Goal: Transaction & Acquisition: Book appointment/travel/reservation

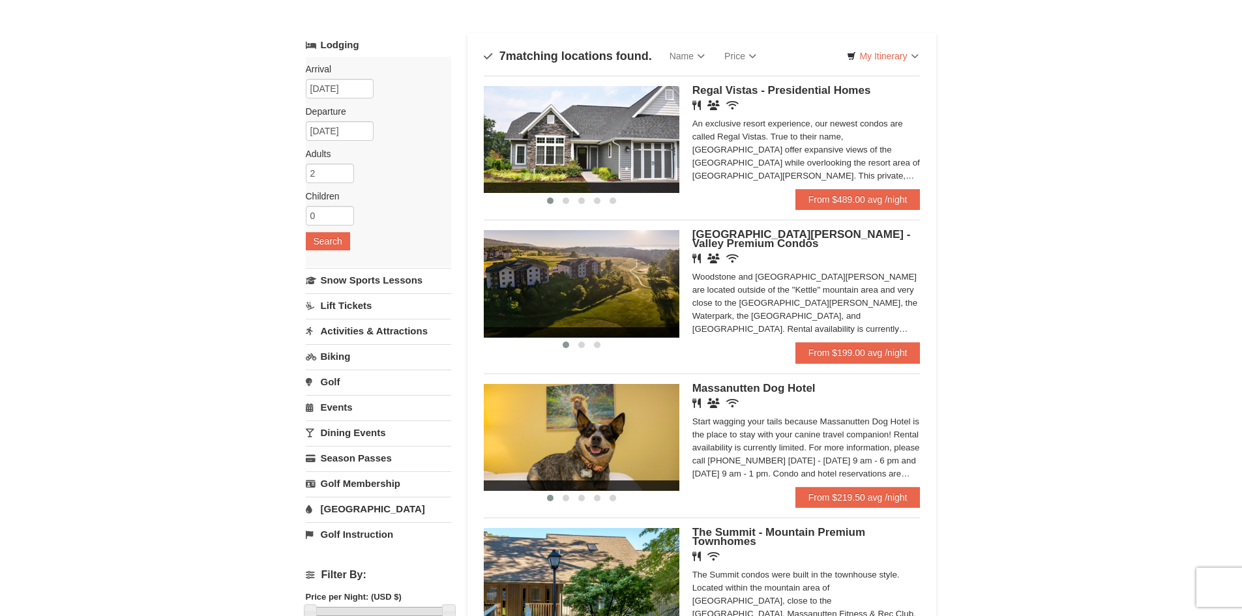
scroll to position [130, 0]
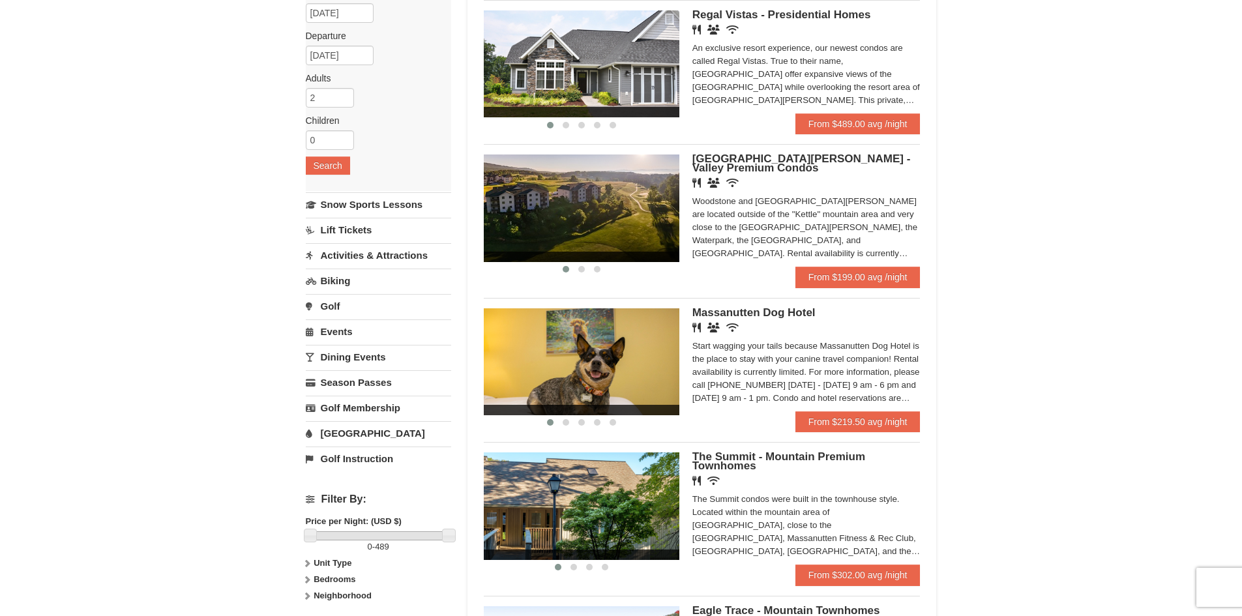
click at [425, 254] on link "Activities & Attractions" at bounding box center [378, 255] width 145 height 24
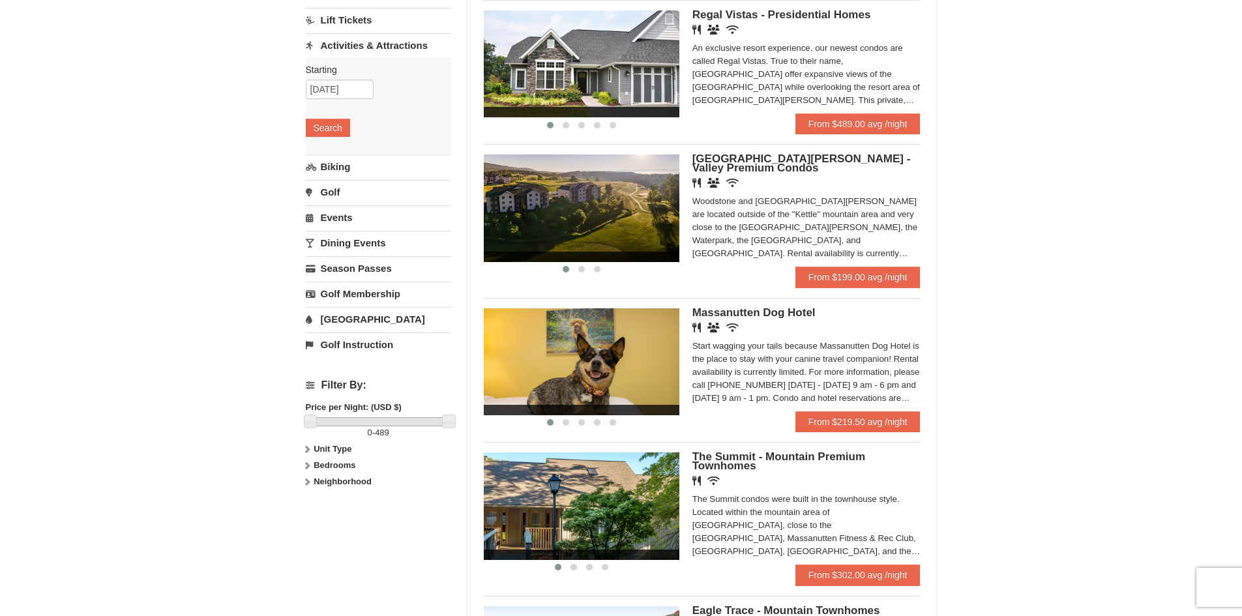
click at [350, 100] on div "Starting Please format dates MM/DD/YYYY Please format dates MM/DD/YYYY 10/17/20…" at bounding box center [378, 105] width 145 height 96
click at [356, 87] on input "[DATE]" at bounding box center [340, 90] width 68 height 20
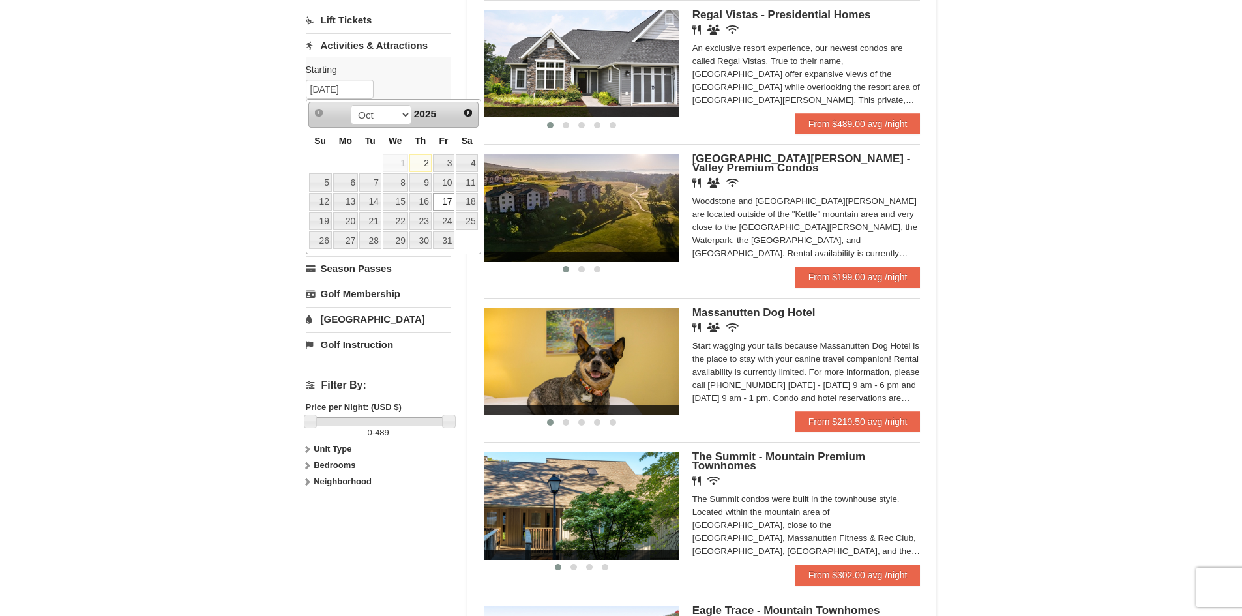
click at [446, 197] on link "17" at bounding box center [444, 202] width 22 height 18
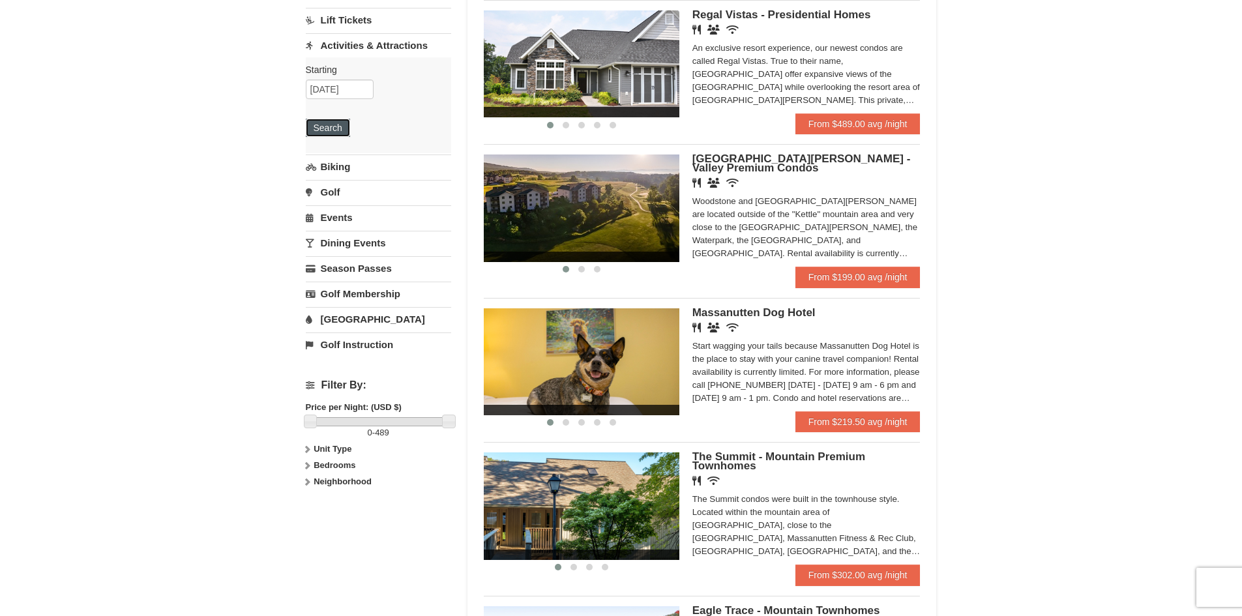
click at [343, 132] on button "Search" at bounding box center [328, 128] width 44 height 18
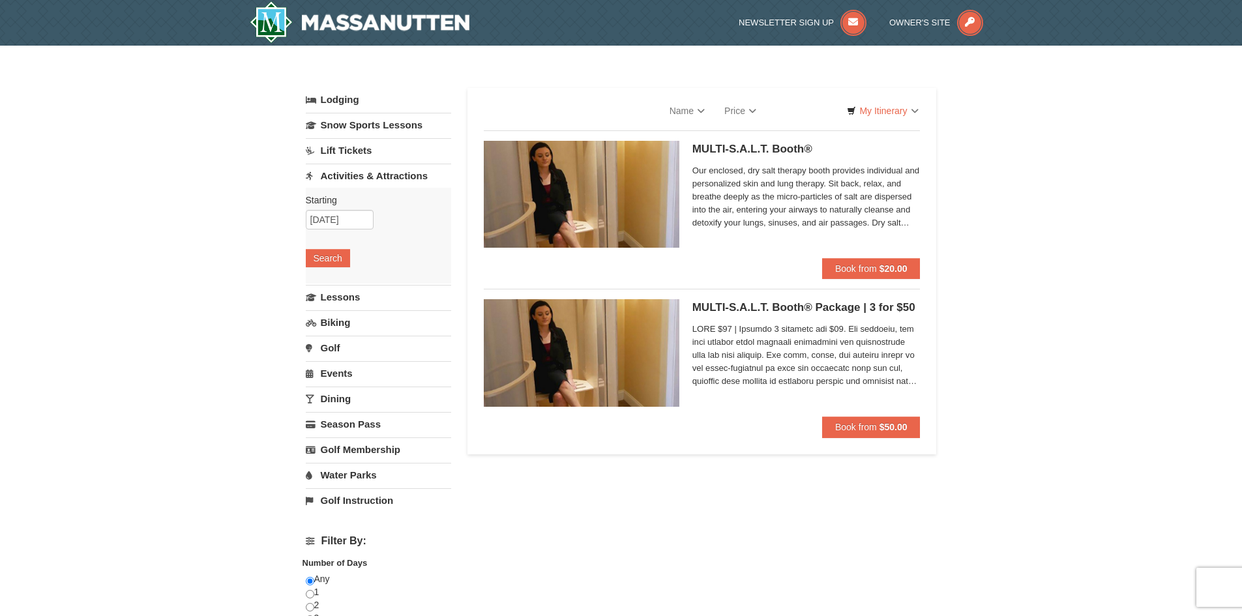
select select "10"
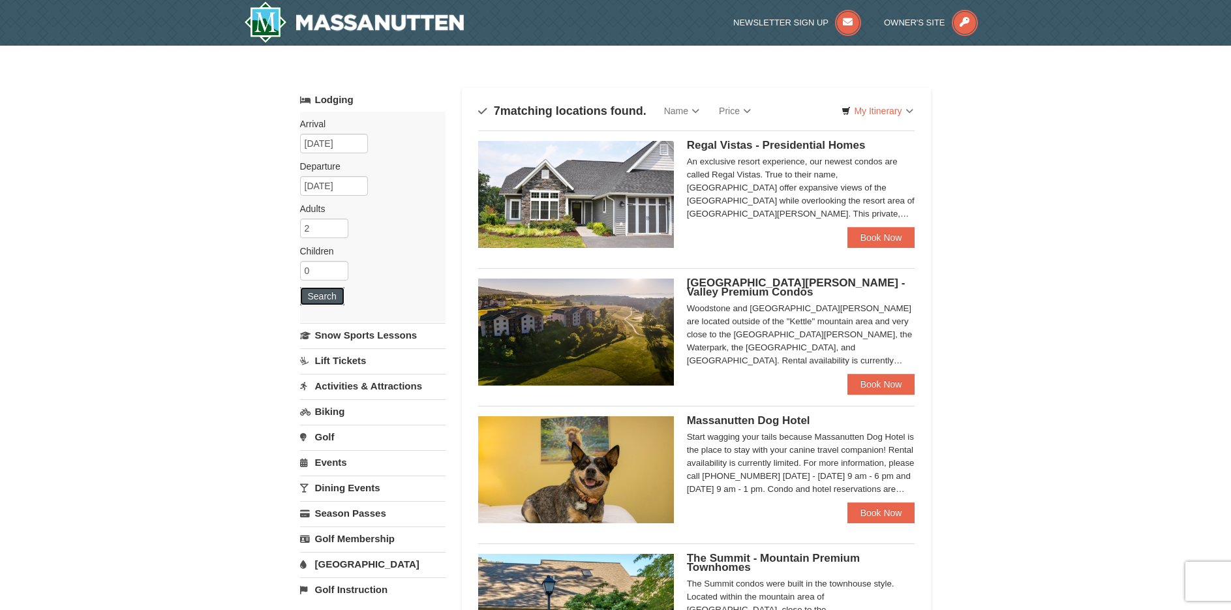
click at [338, 295] on button "Search" at bounding box center [322, 296] width 44 height 18
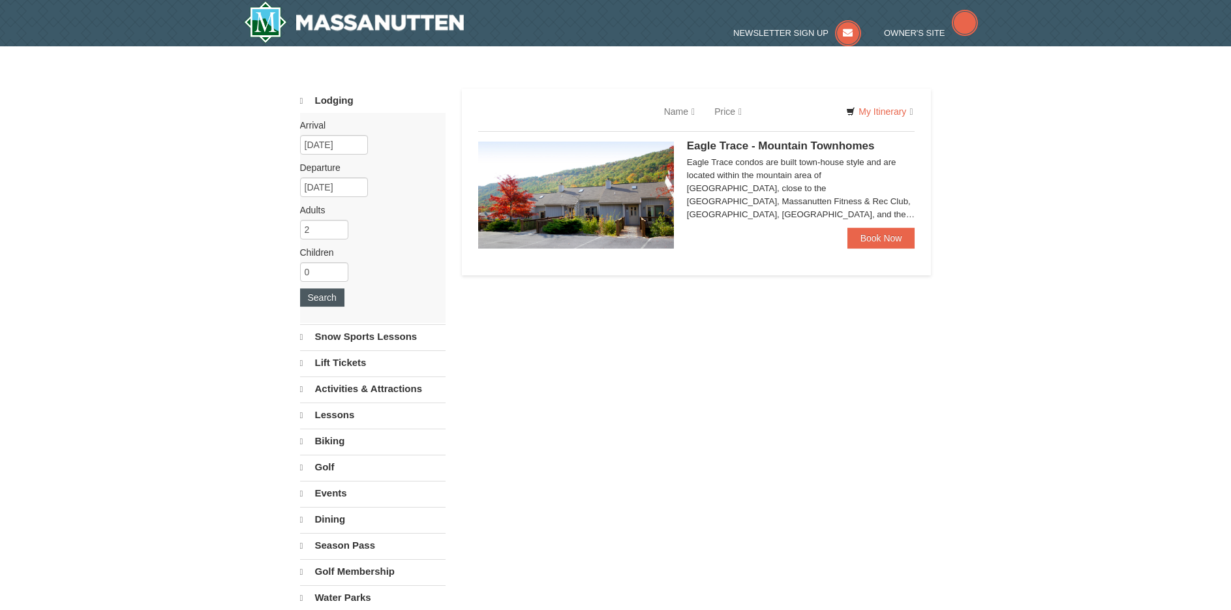
select select "10"
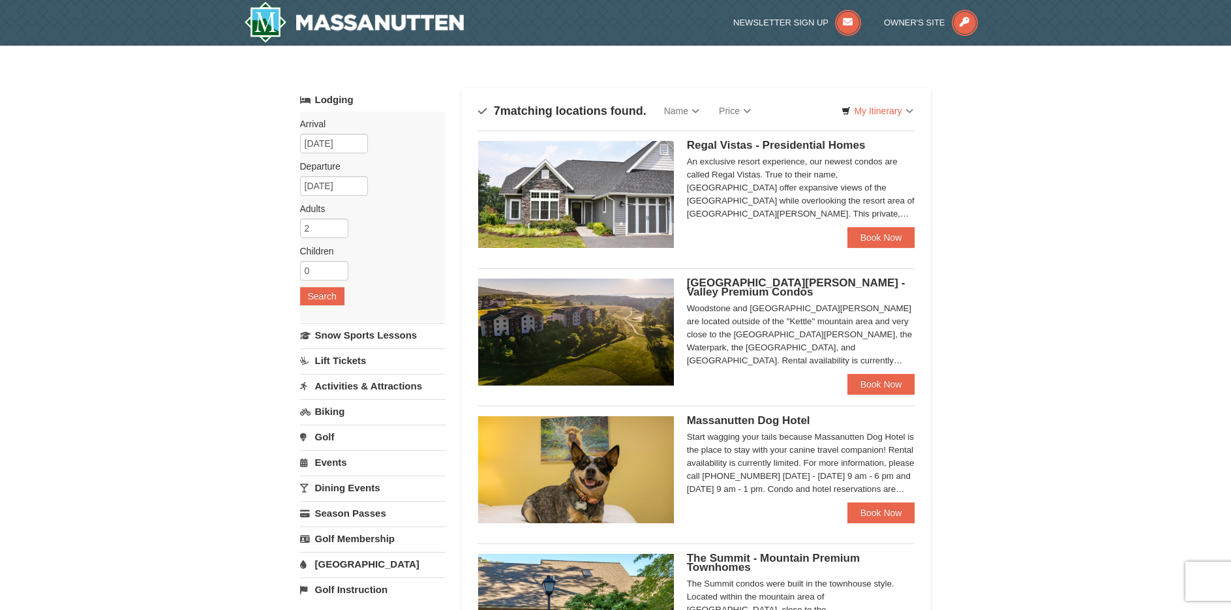
click at [402, 380] on link "Activities & Attractions" at bounding box center [372, 386] width 145 height 24
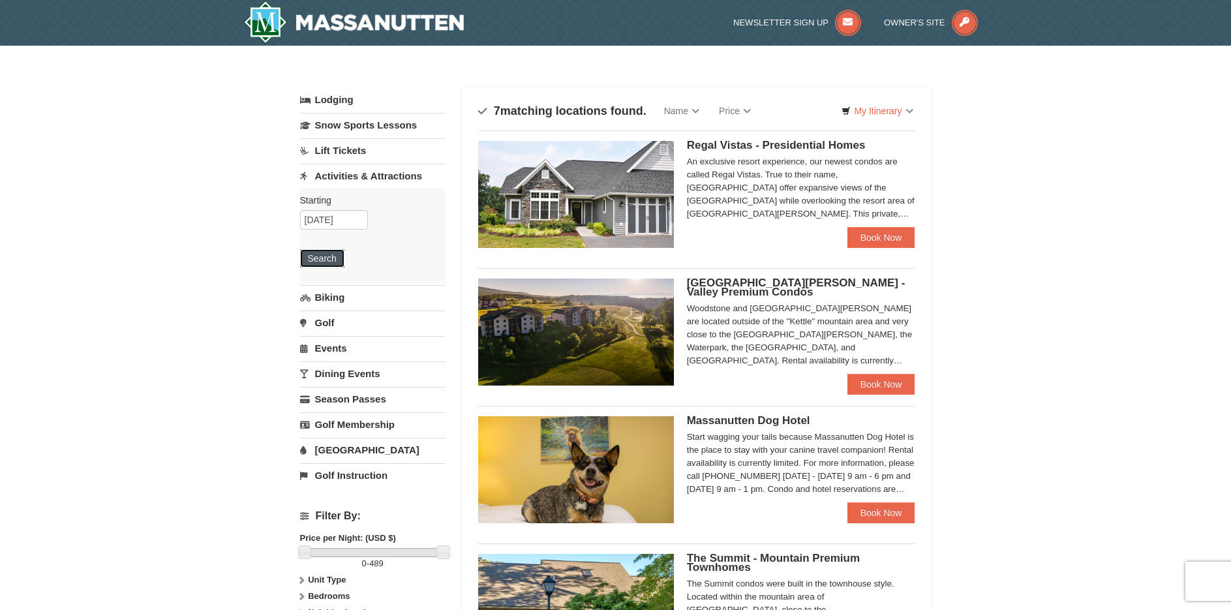
click at [319, 256] on button "Search" at bounding box center [322, 258] width 44 height 18
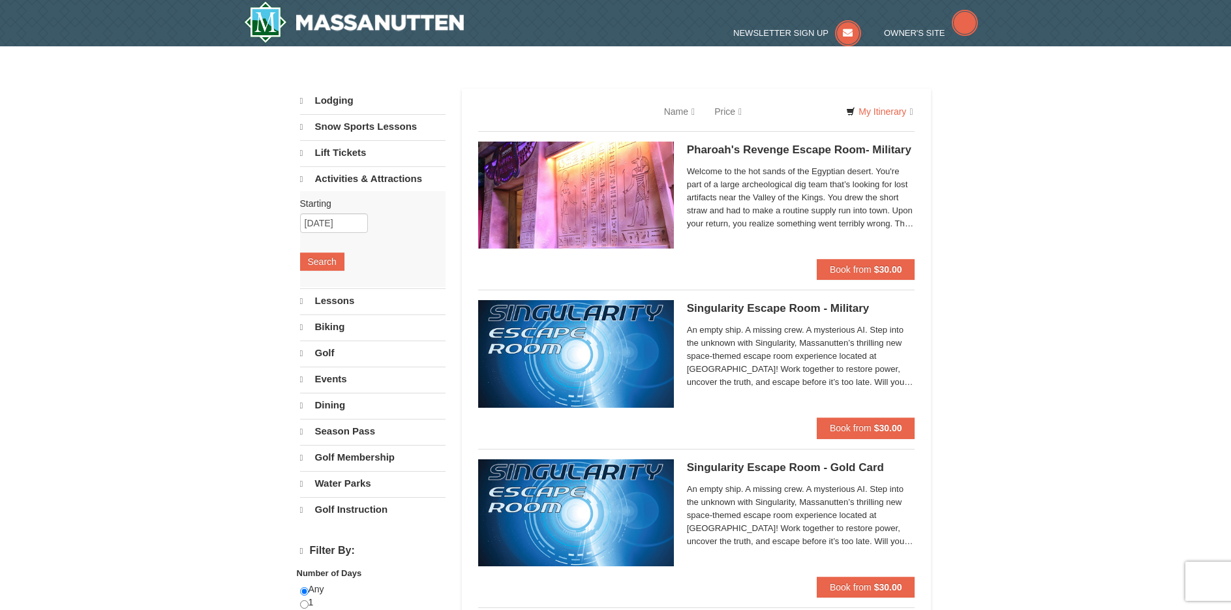
select select "10"
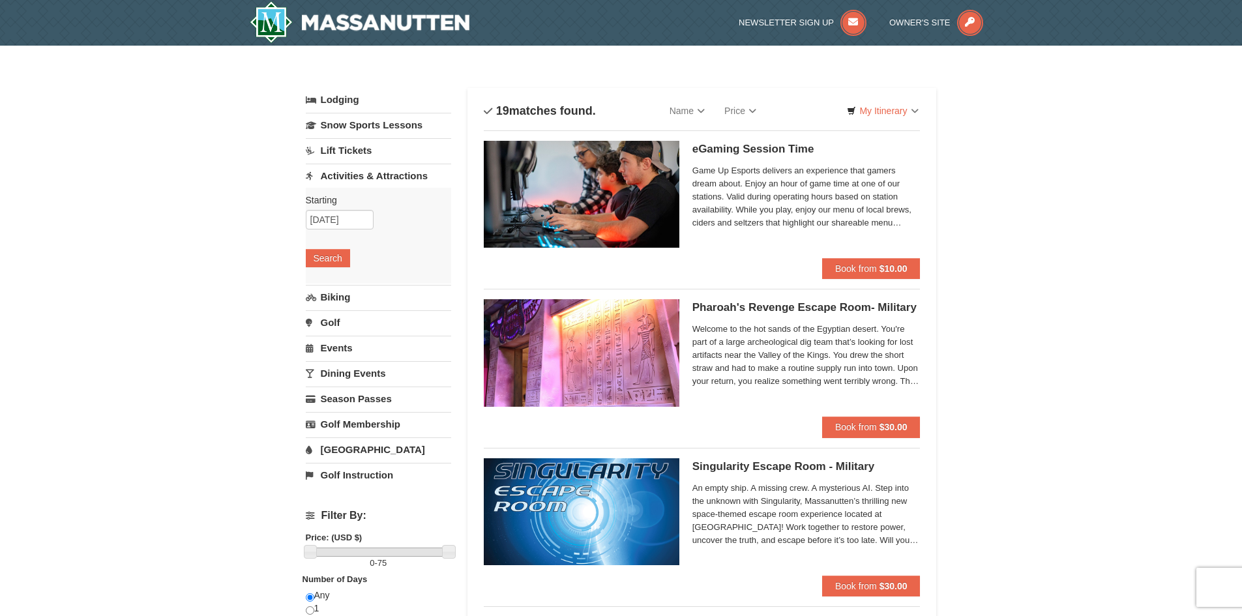
click at [845, 376] on span "Welcome to the hot sands of the Egyptian desert. You're part of a large archeol…" at bounding box center [807, 355] width 228 height 65
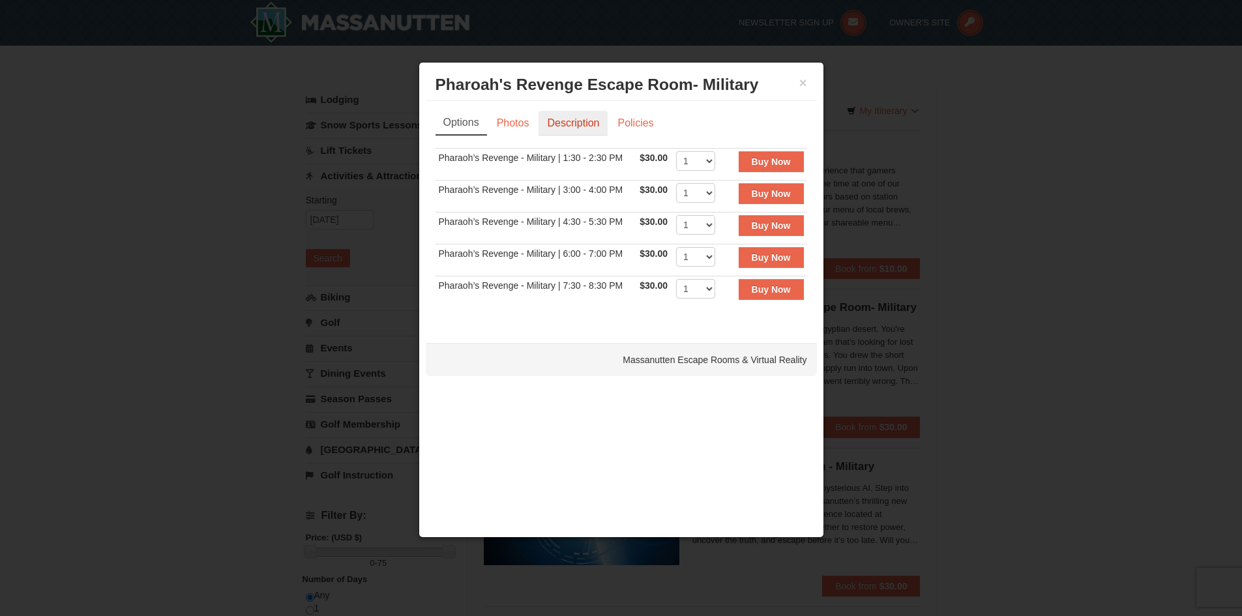
click at [598, 123] on link "Description" at bounding box center [573, 123] width 69 height 25
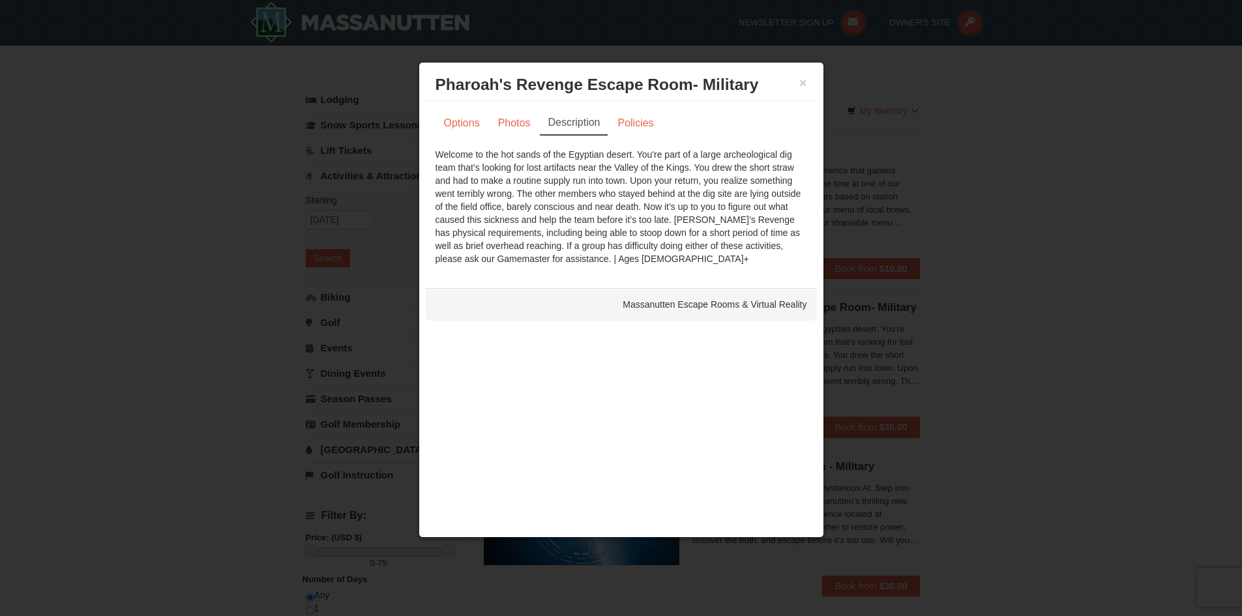
click at [808, 85] on div "× Pharoah's Revenge Escape Room- Military Massanutten Escape Rooms & Virtual Re…" at bounding box center [621, 85] width 391 height 32
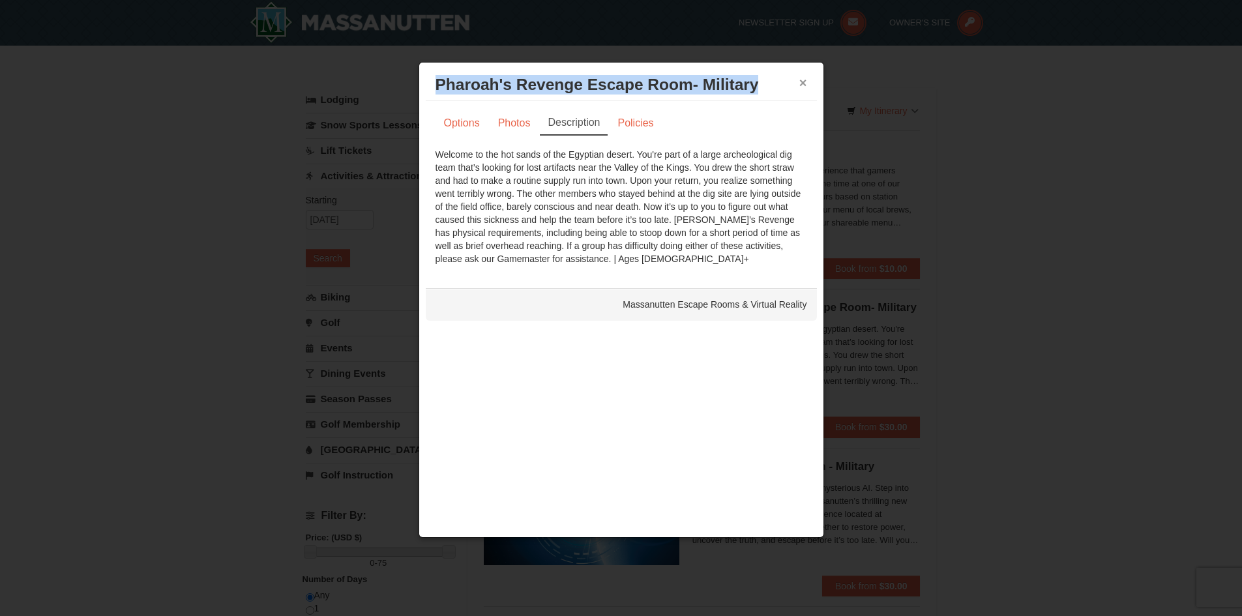
click at [805, 78] on div "× Pharoah's Revenge Escape Room- Military Massanutten Escape Rooms & Virtual Re…" at bounding box center [621, 85] width 391 height 32
click at [801, 80] on button "×" at bounding box center [804, 82] width 8 height 13
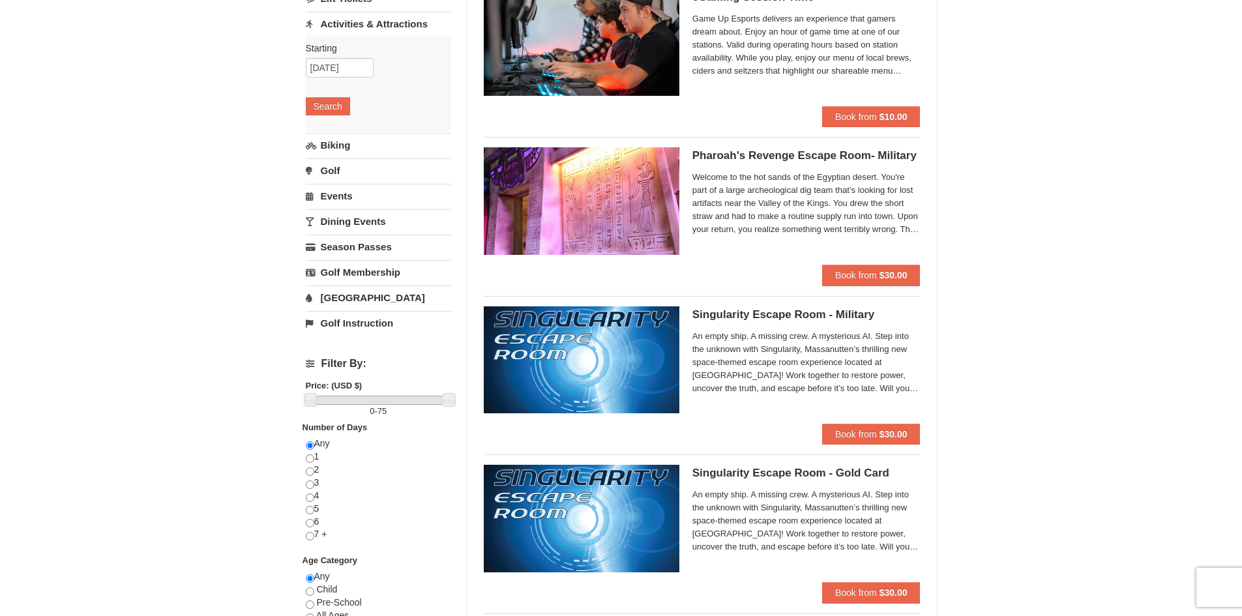
scroll to position [153, 0]
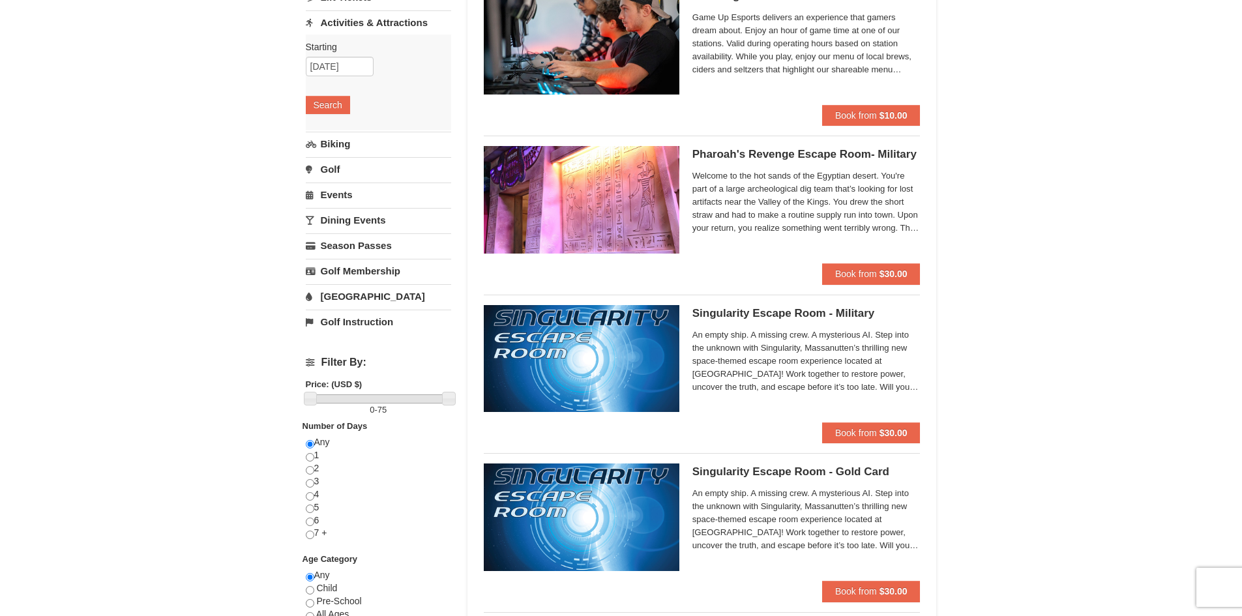
click at [352, 192] on link "Events" at bounding box center [378, 195] width 145 height 24
click at [334, 182] on button "Search" at bounding box center [328, 181] width 44 height 18
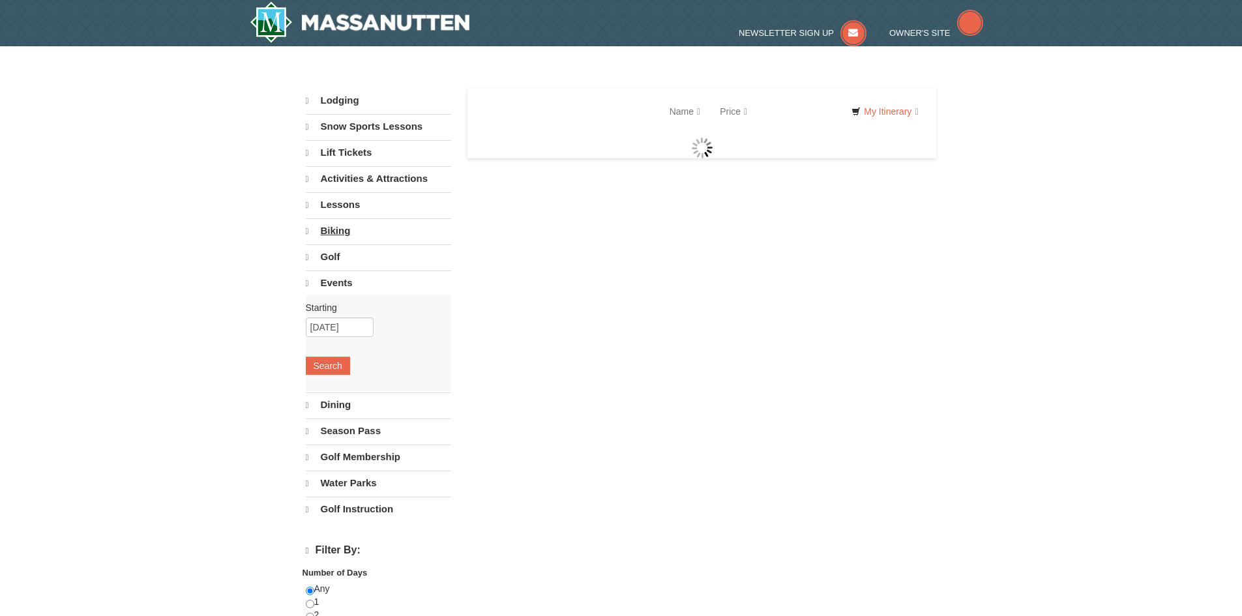
select select "10"
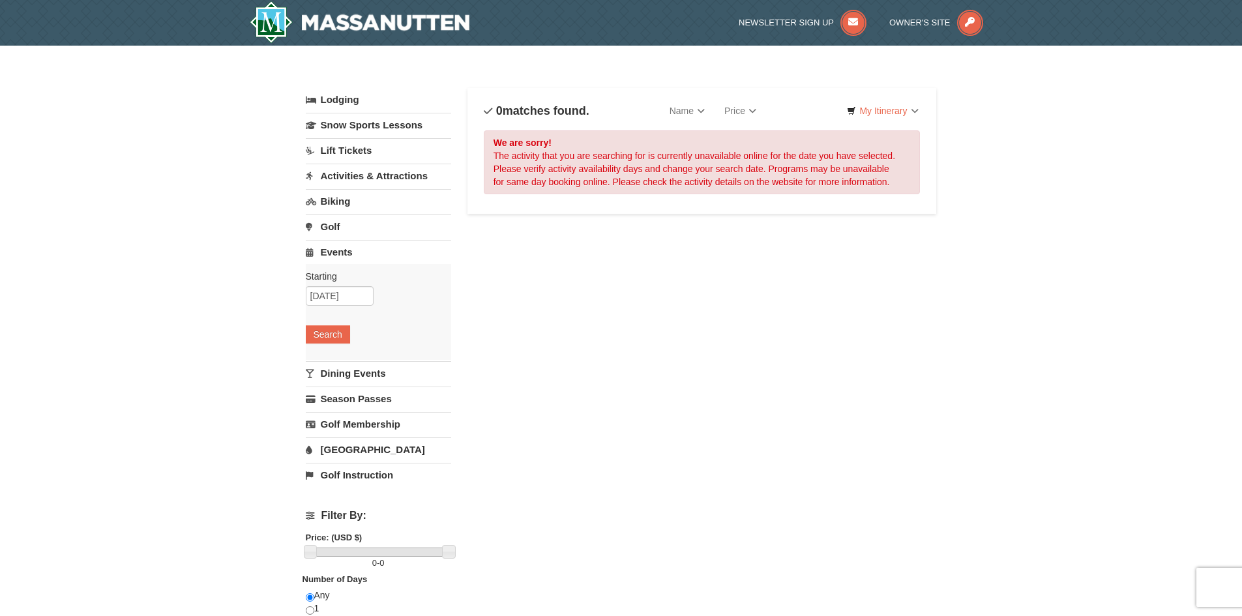
click at [399, 169] on link "Activities & Attractions" at bounding box center [378, 176] width 145 height 24
click at [342, 254] on button "Search" at bounding box center [328, 258] width 44 height 18
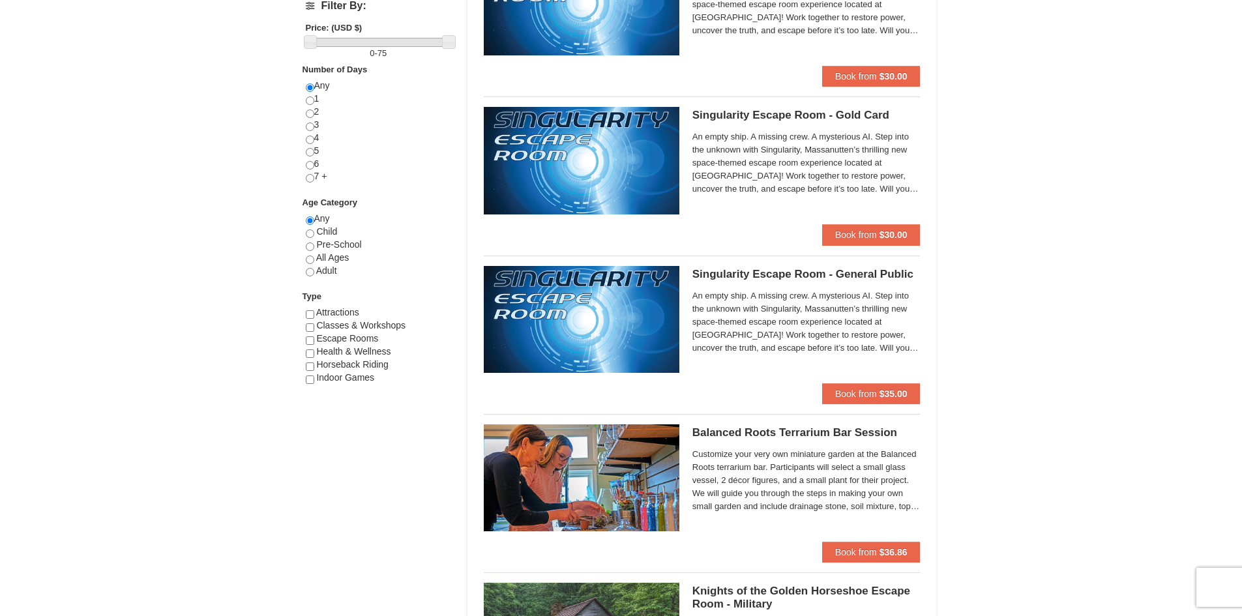
scroll to position [479, 0]
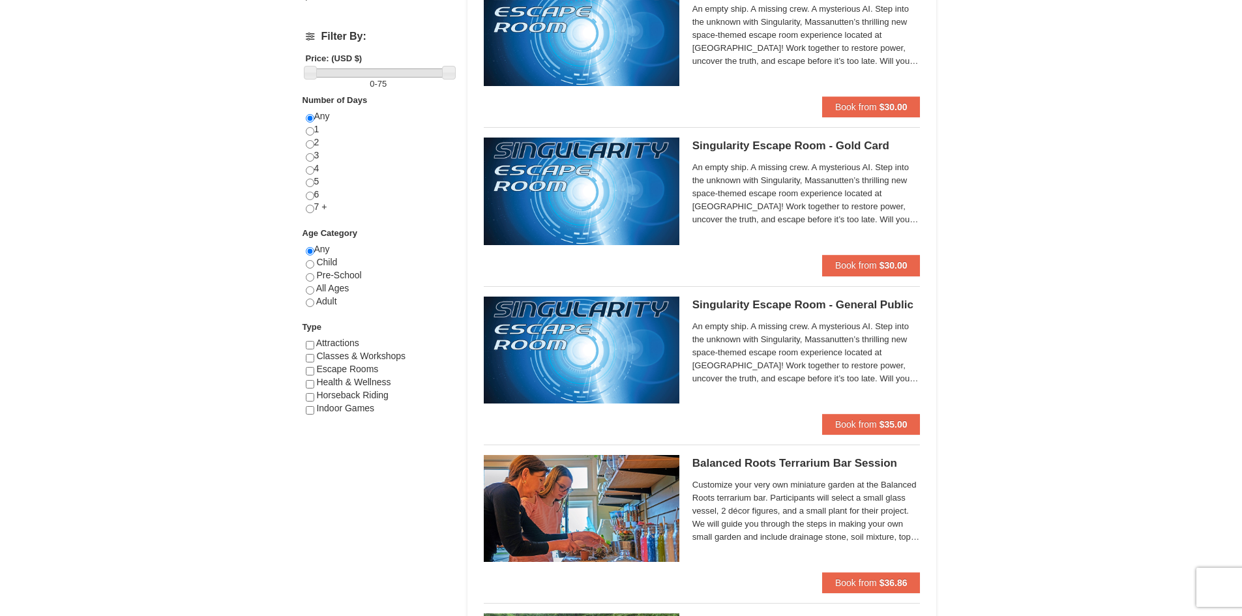
click at [365, 353] on span "Classes & Workshops" at bounding box center [360, 356] width 89 height 10
click at [314, 357] on input "checkbox" at bounding box center [310, 358] width 8 height 8
checkbox input "true"
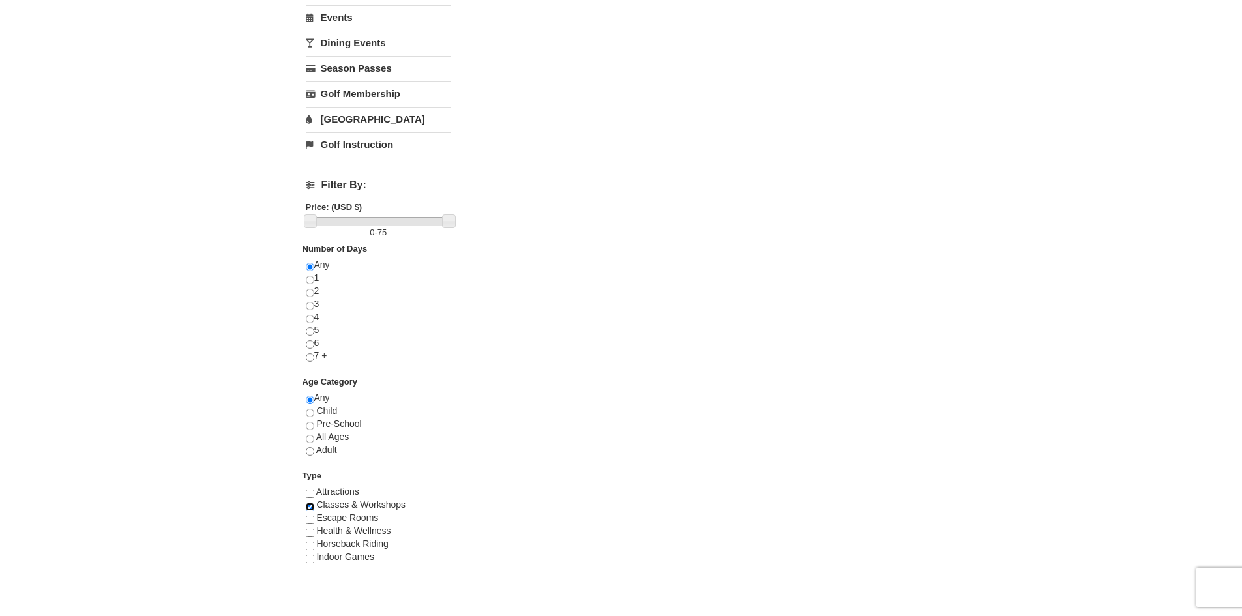
scroll to position [456, 0]
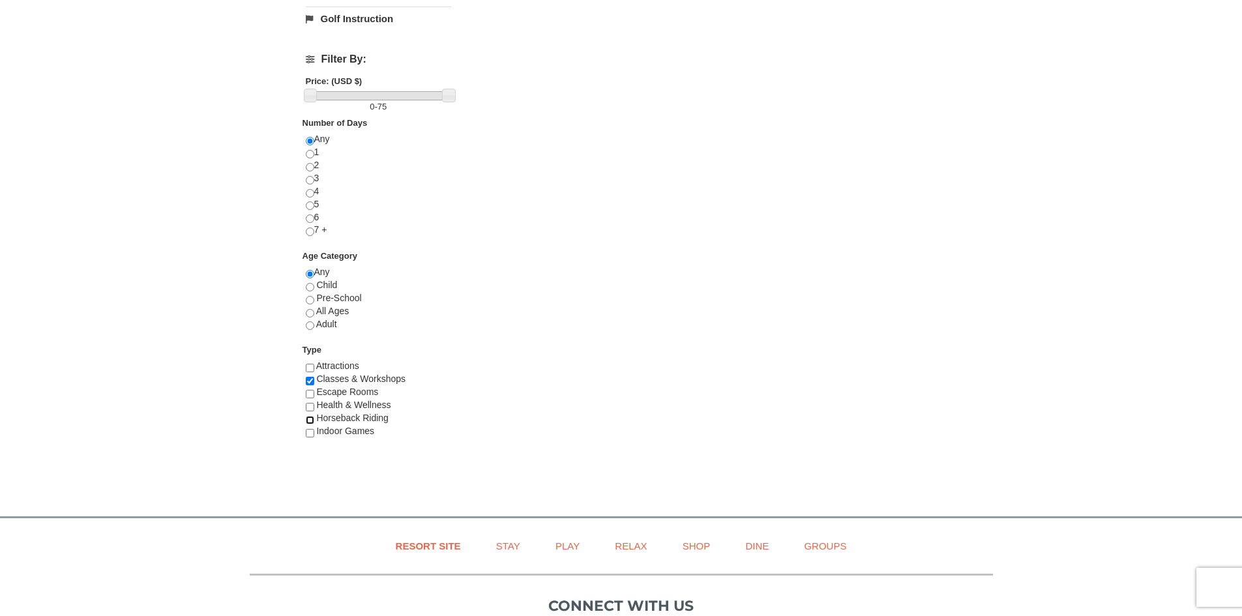
click at [313, 417] on input "checkbox" at bounding box center [310, 420] width 8 height 8
checkbox input "true"
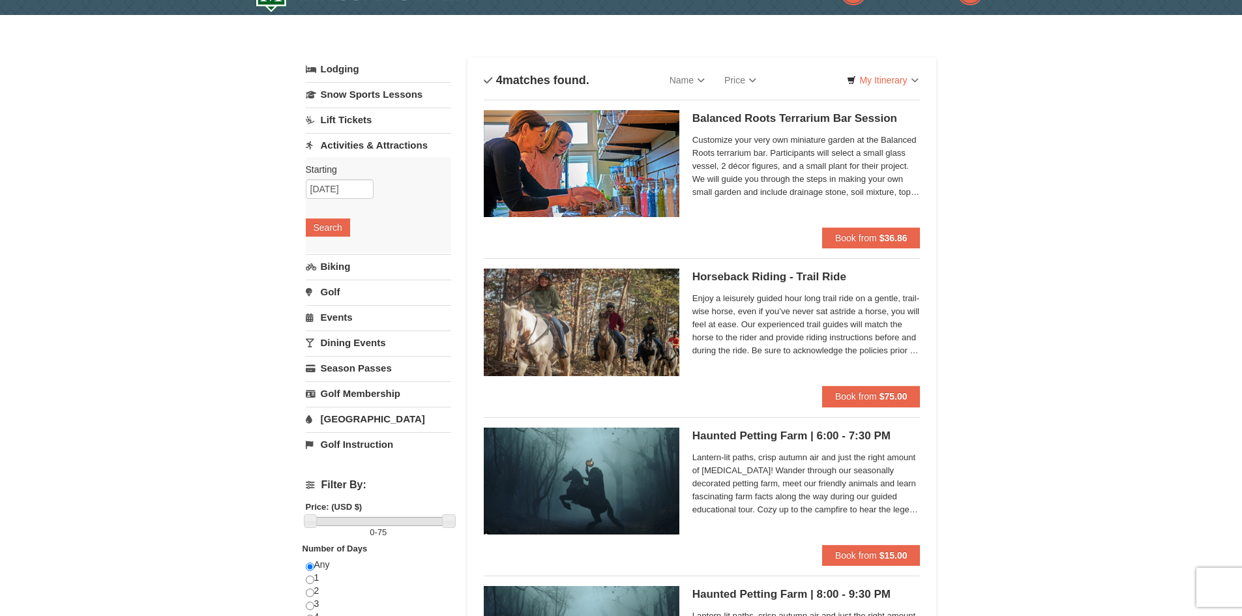
scroll to position [0, 0]
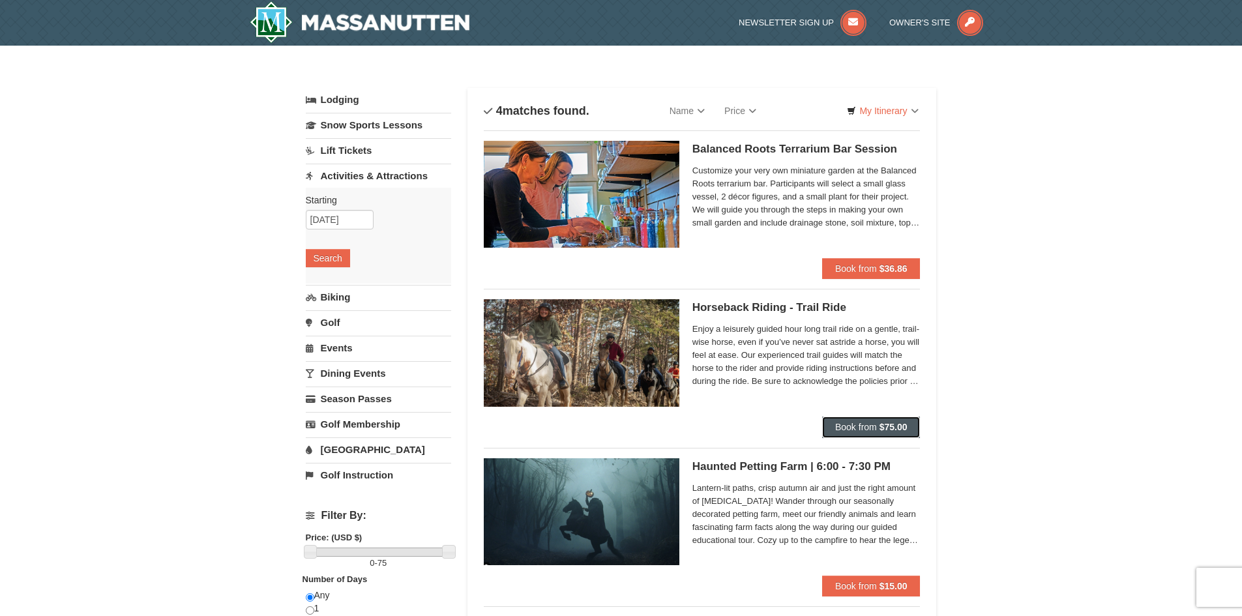
drag, startPoint x: 865, startPoint y: 423, endPoint x: 857, endPoint y: 435, distance: 14.5
click at [857, 435] on button "Book from $75.00" at bounding box center [871, 427] width 98 height 21
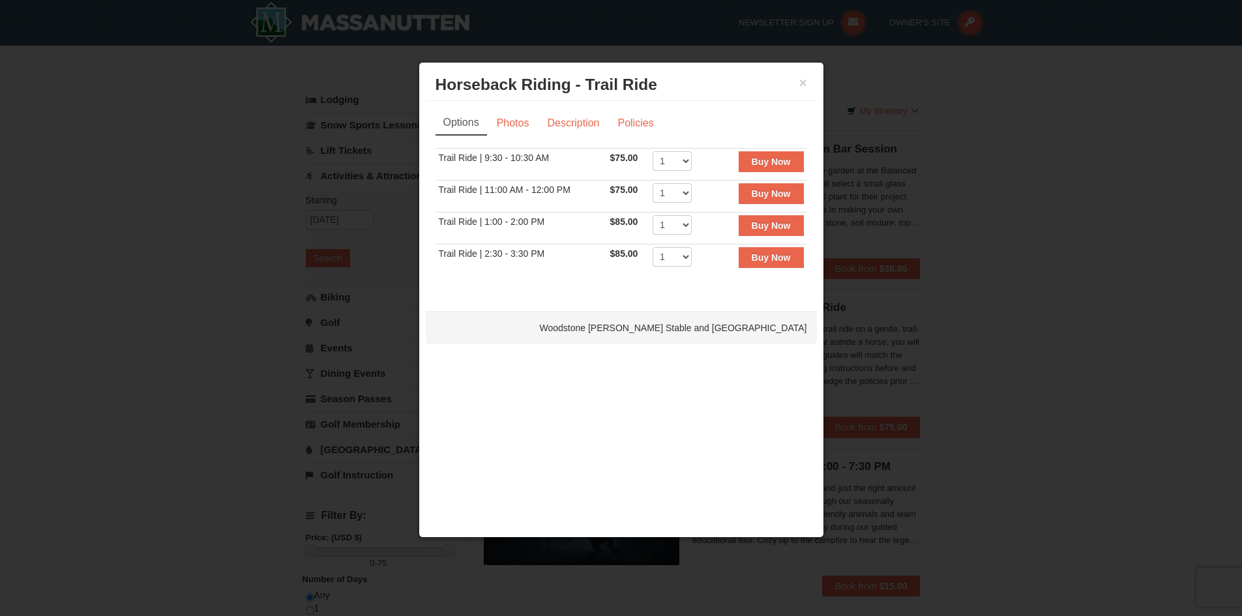
click at [593, 136] on div "Options Photos Description Policies Sorry, no matches found. Please remove some…" at bounding box center [622, 200] width 372 height 178
click at [593, 130] on link "Description" at bounding box center [573, 123] width 69 height 25
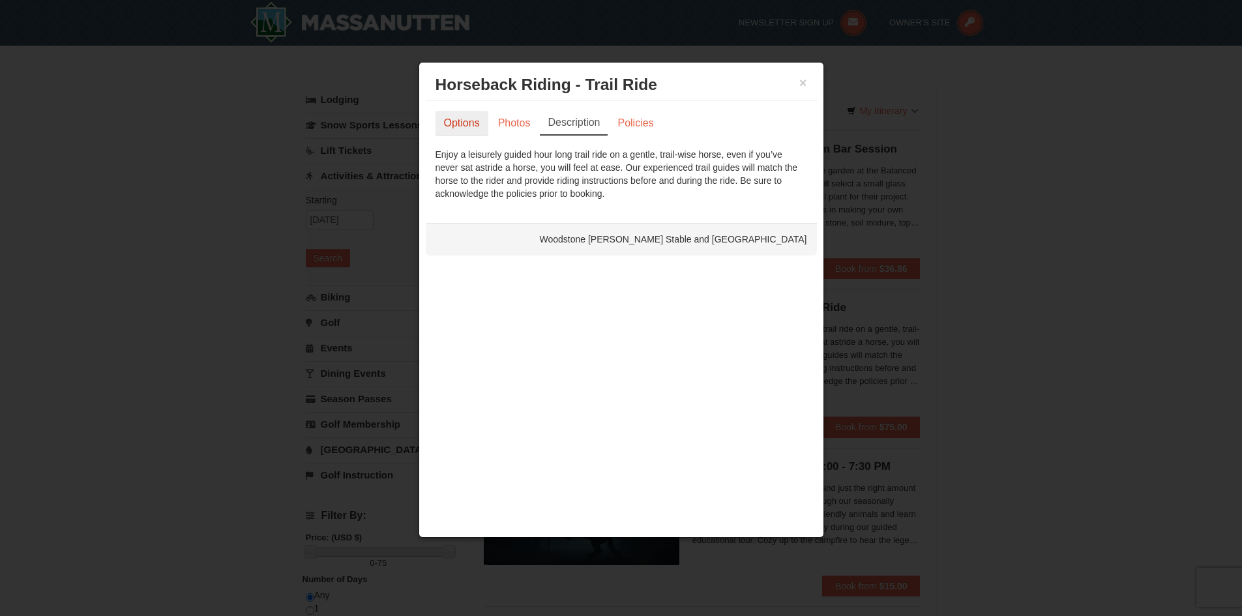
click at [486, 120] on link "Options" at bounding box center [462, 123] width 53 height 25
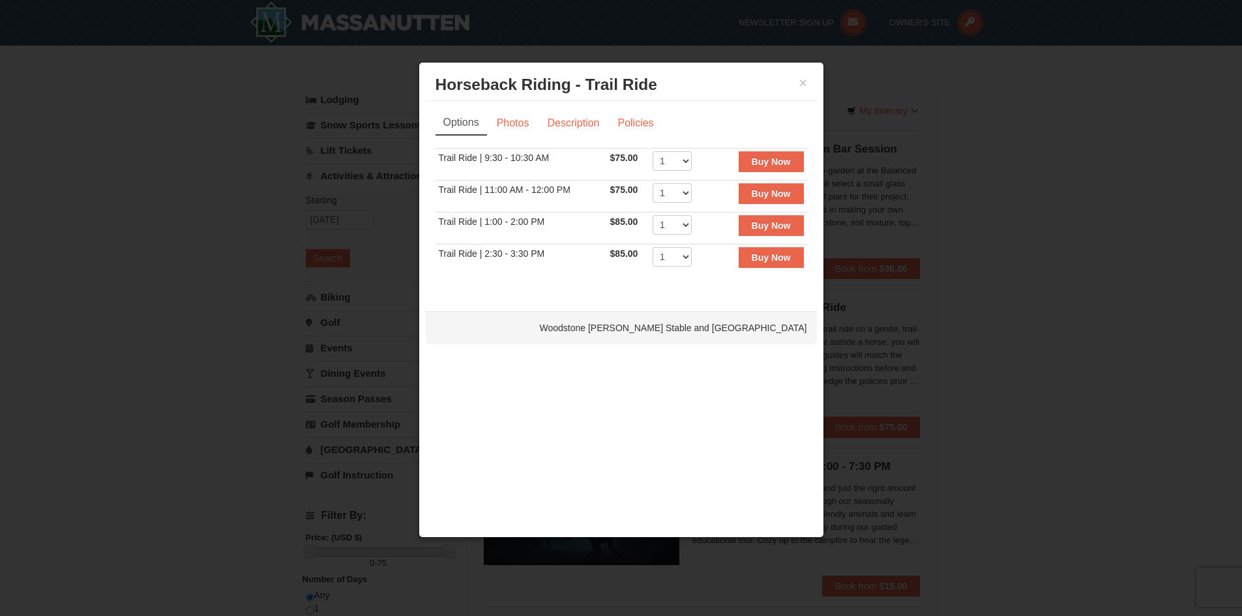
click at [794, 85] on h3 "Horseback Riding - Trail Ride [GEOGRAPHIC_DATA][PERSON_NAME] Stable and Petting…" at bounding box center [622, 85] width 372 height 20
click at [801, 83] on button "×" at bounding box center [804, 82] width 8 height 13
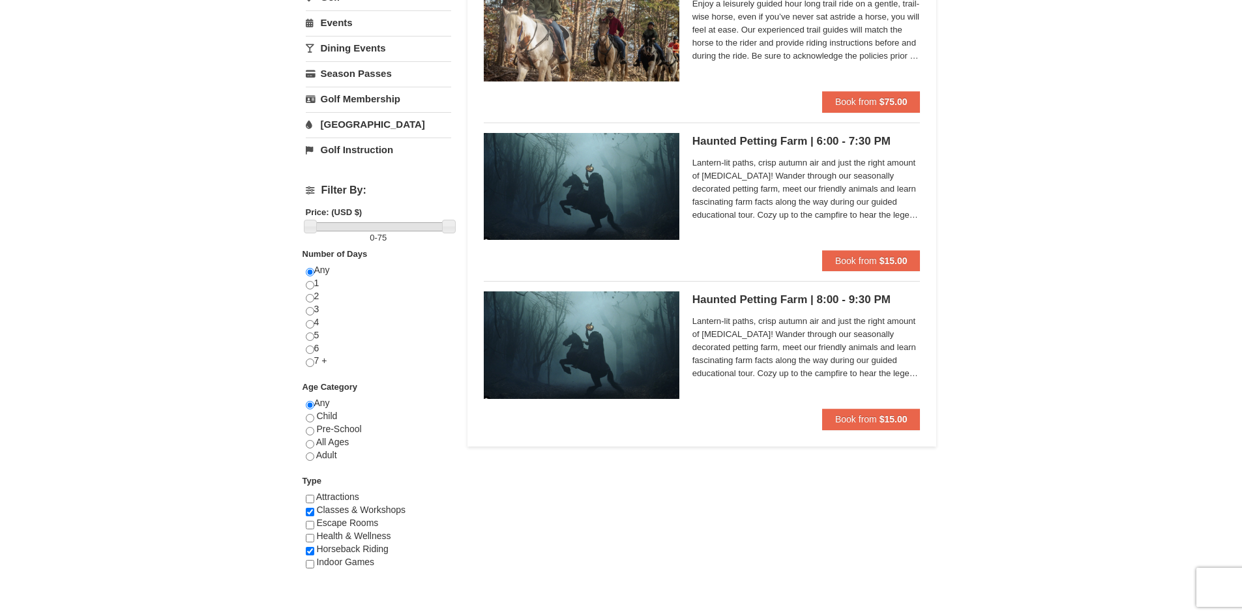
scroll to position [326, 0]
click at [302, 450] on div "× Categories List Filter My Itinerary Questions? [PHONE_NUMBER] Lodging Arrival…" at bounding box center [621, 177] width 657 height 888
click at [316, 462] on div "Any Child Pre-School All Ages Adult" at bounding box center [378, 435] width 145 height 78
click at [313, 456] on input "radio" at bounding box center [310, 456] width 8 height 8
radio input "true"
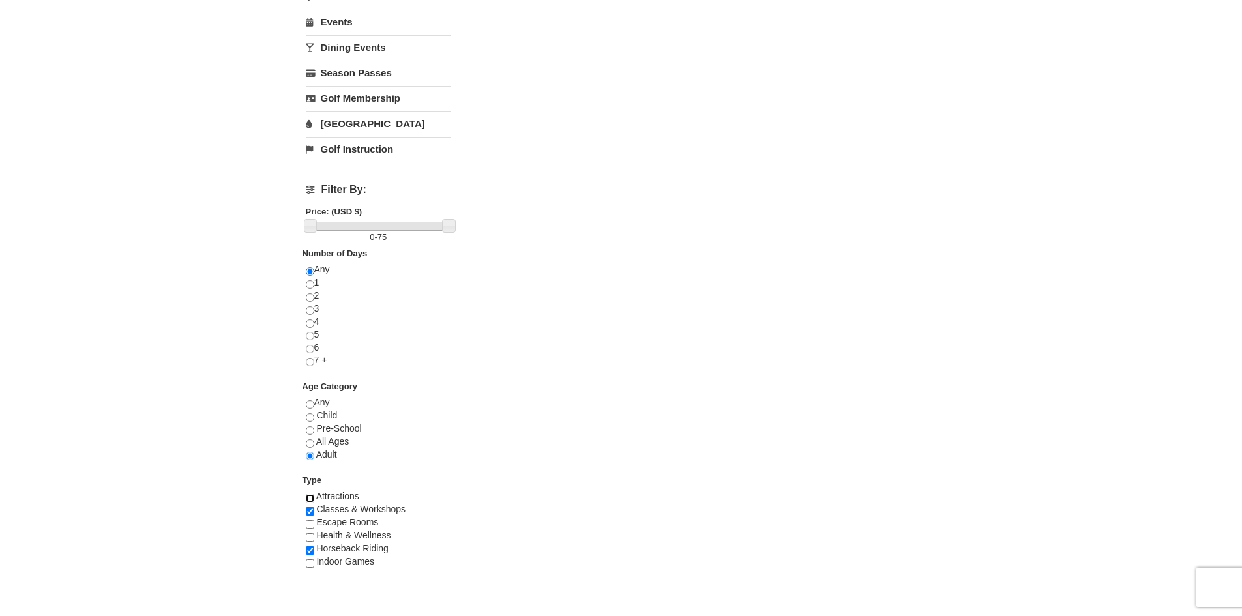
click at [310, 500] on input "checkbox" at bounding box center [310, 498] width 8 height 8
checkbox input "true"
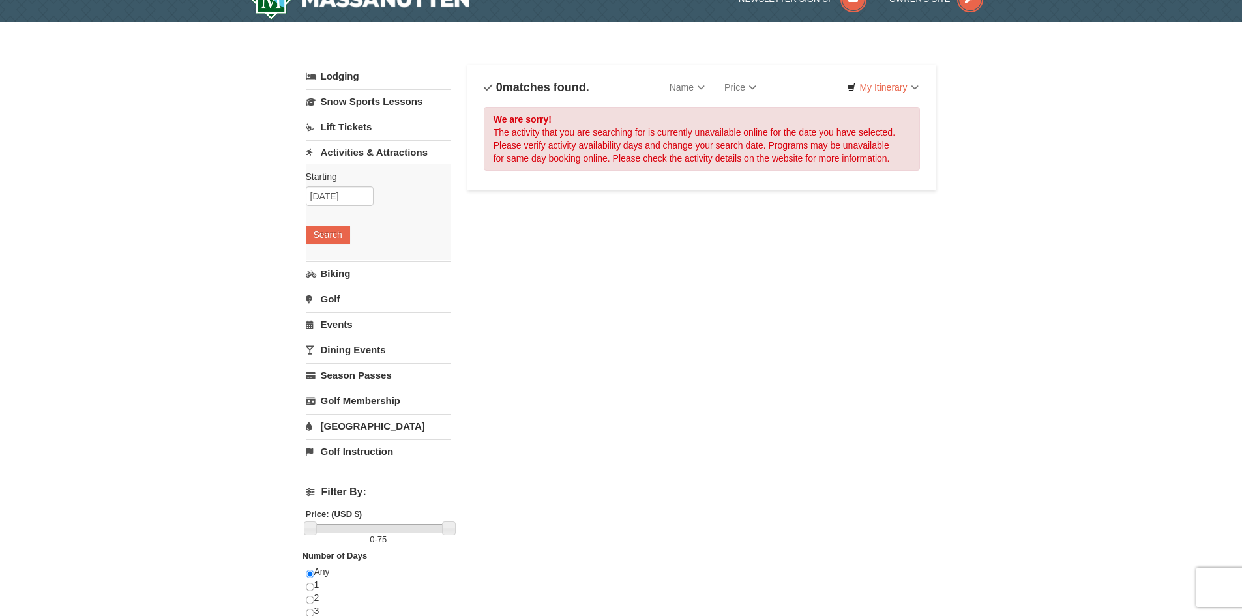
scroll to position [0, 0]
